Goal: Task Accomplishment & Management: Manage account settings

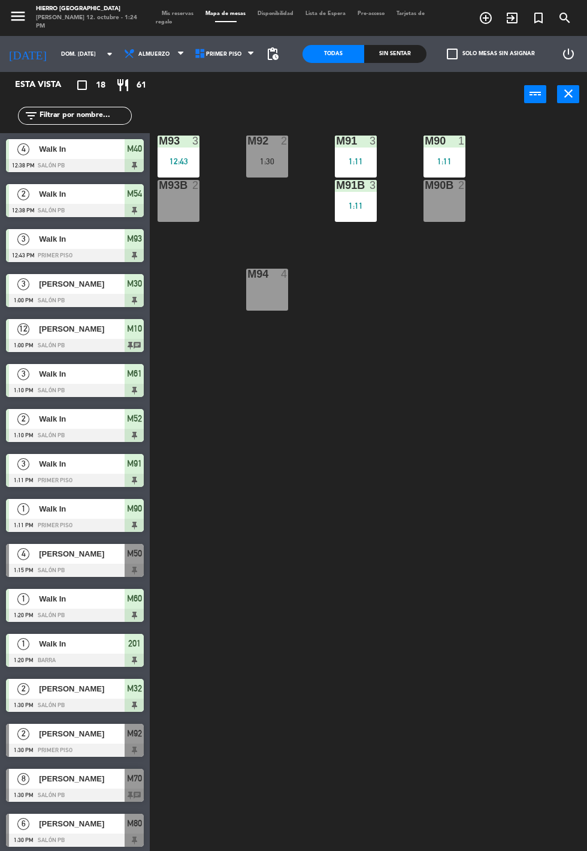
click at [176, 13] on span "Mis reservas" at bounding box center [178, 13] width 44 height 5
click at [172, 11] on span "Mis reservas" at bounding box center [178, 13] width 44 height 5
click at [162, 12] on span "Mis reservas" at bounding box center [178, 13] width 44 height 5
click at [164, 19] on div "Mis reservas Mapa de mesas Disponibilidad Lista de Espera Pre-acceso Tarjetas d…" at bounding box center [294, 18] width 276 height 17
click at [169, 14] on span "Mis reservas" at bounding box center [178, 13] width 44 height 5
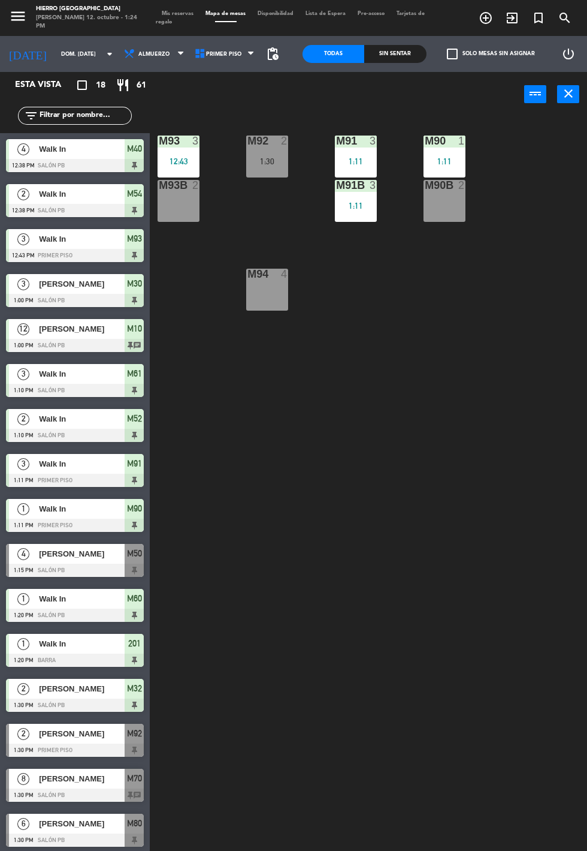
click at [171, 13] on span "Mis reservas" at bounding box center [178, 13] width 44 height 5
click at [179, 13] on span "Mis reservas" at bounding box center [178, 13] width 44 height 5
click at [174, 13] on span "Mis reservas" at bounding box center [178, 13] width 44 height 5
click at [167, 23] on span "Tarjetas de regalo" at bounding box center [290, 18] width 269 height 14
click at [188, 11] on span "Mis reservas" at bounding box center [178, 13] width 44 height 5
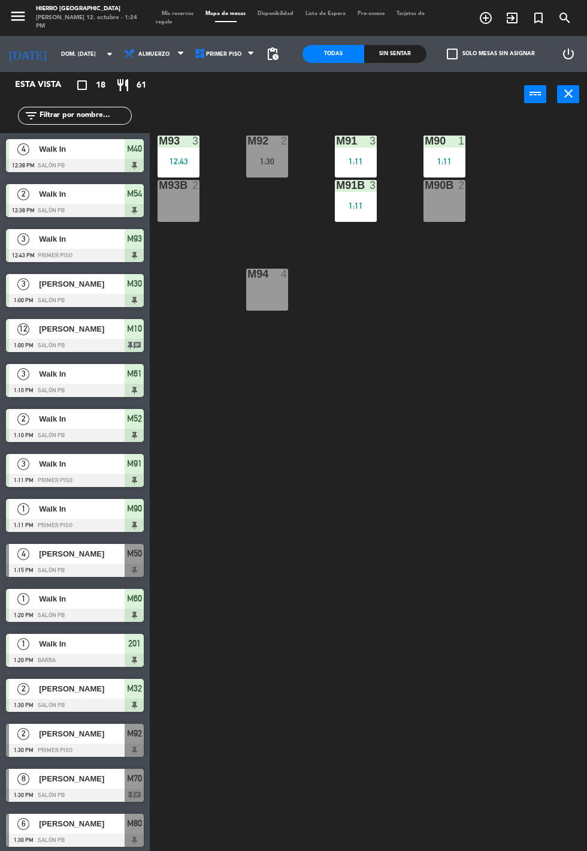
click at [179, 15] on span "Mis reservas" at bounding box center [178, 13] width 44 height 5
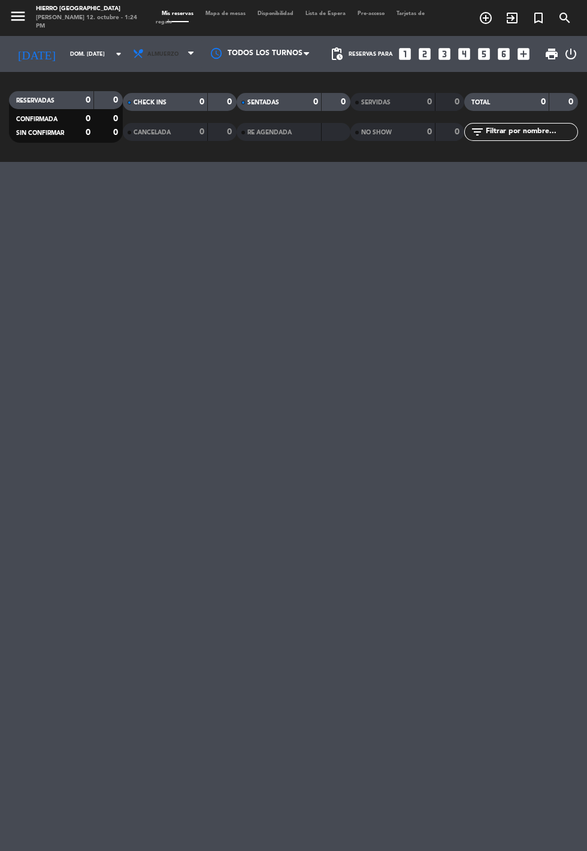
click at [179, 61] on span "Almuerzo" at bounding box center [165, 54] width 72 height 26
